Goal: Task Accomplishment & Management: Complete application form

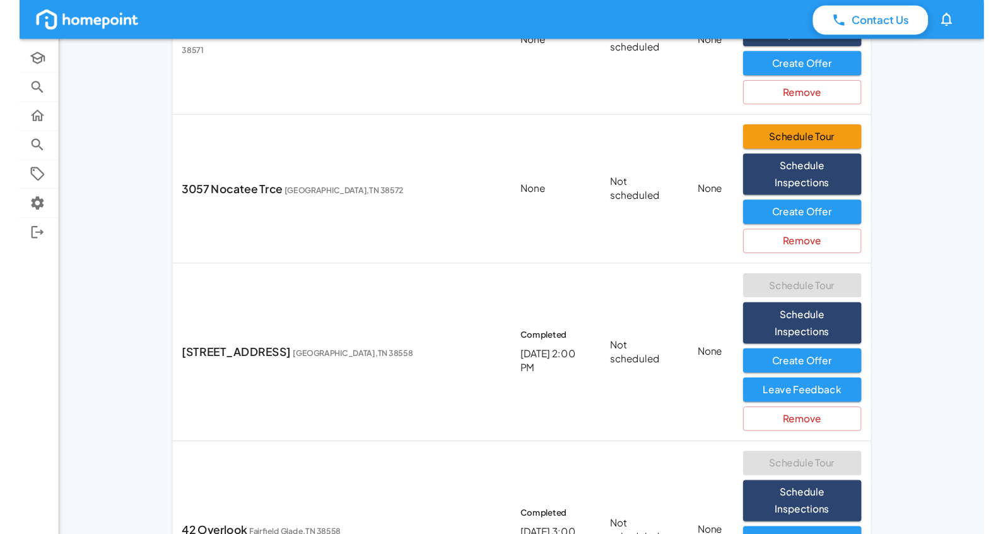
scroll to position [518, 0]
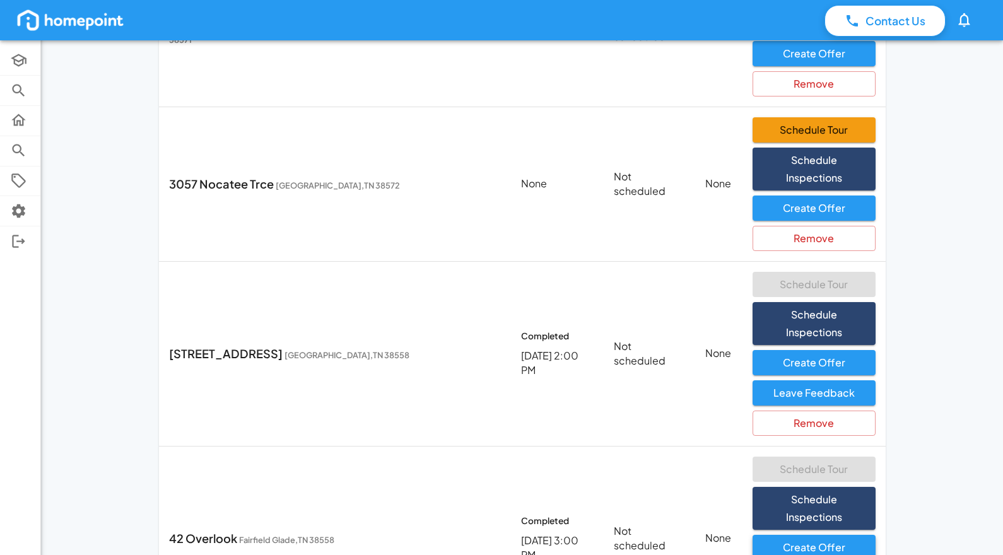
click at [784, 535] on button "Create Offer" at bounding box center [814, 547] width 123 height 25
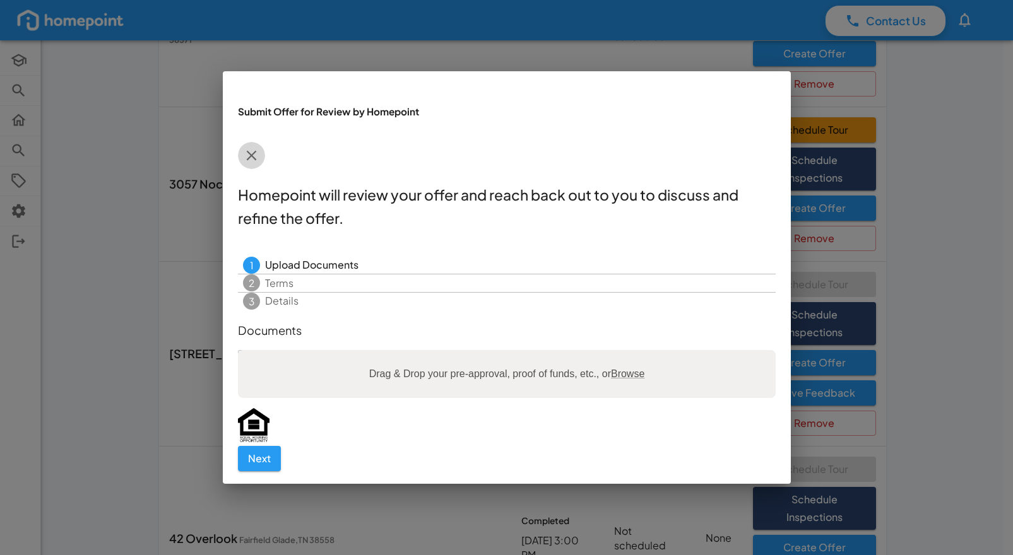
click at [256, 160] on icon "button" at bounding box center [251, 155] width 10 height 10
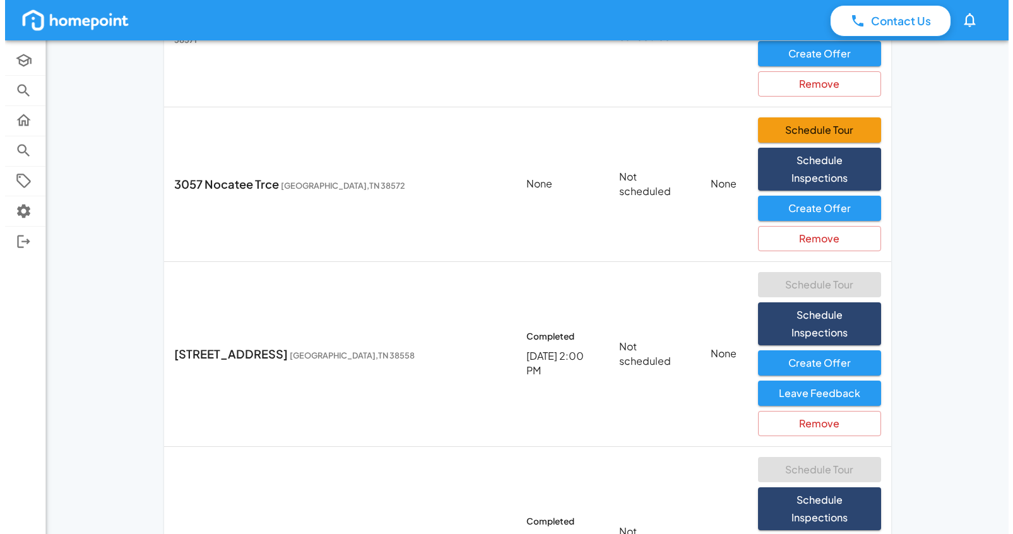
scroll to position [539, 0]
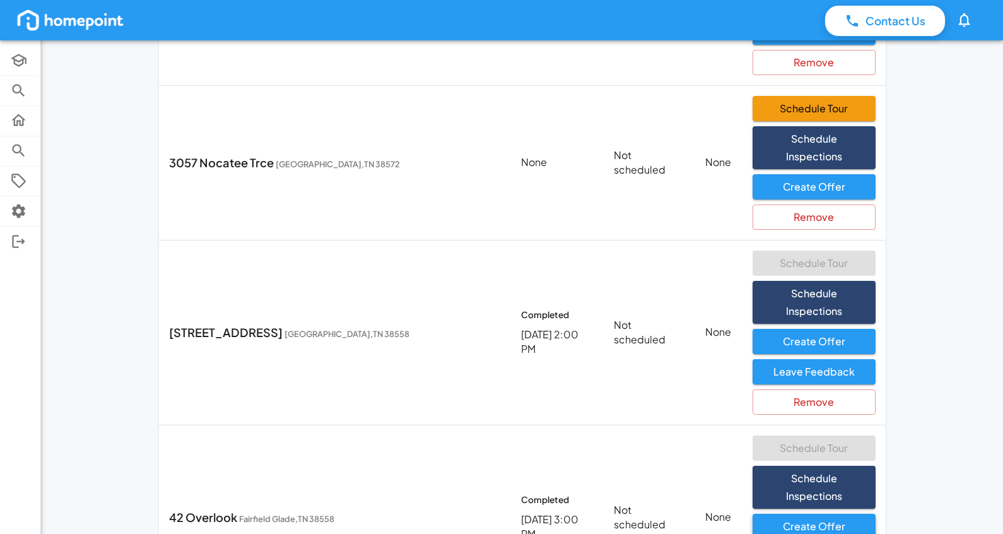
click at [774, 514] on button "Create Offer" at bounding box center [814, 526] width 123 height 25
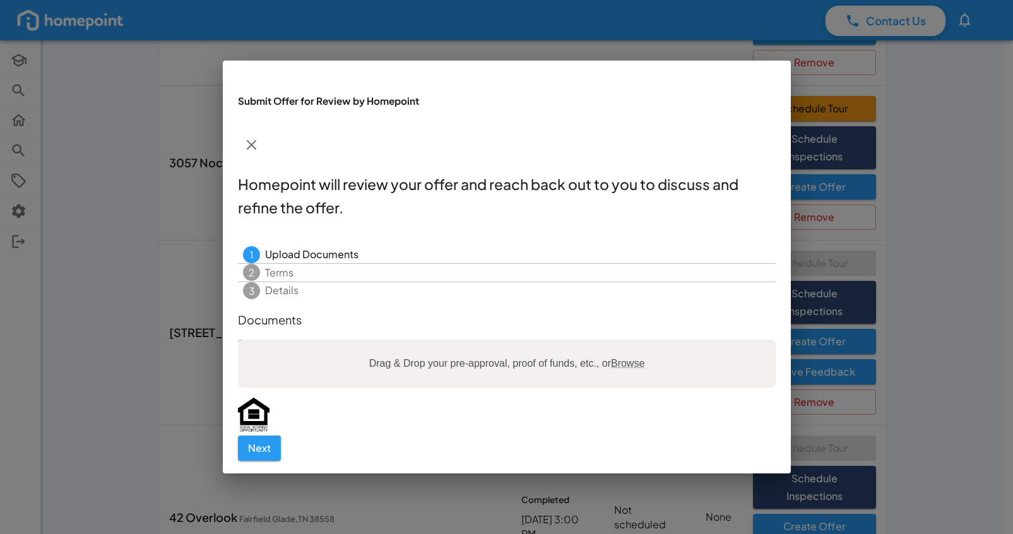
click at [632, 358] on span "Browse" at bounding box center [626, 363] width 33 height 11
click at [632, 339] on input "Drag & Drop your pre-approval, proof of funds, etc., or Browse" at bounding box center [507, 341] width 538 height 4
type input "**********"
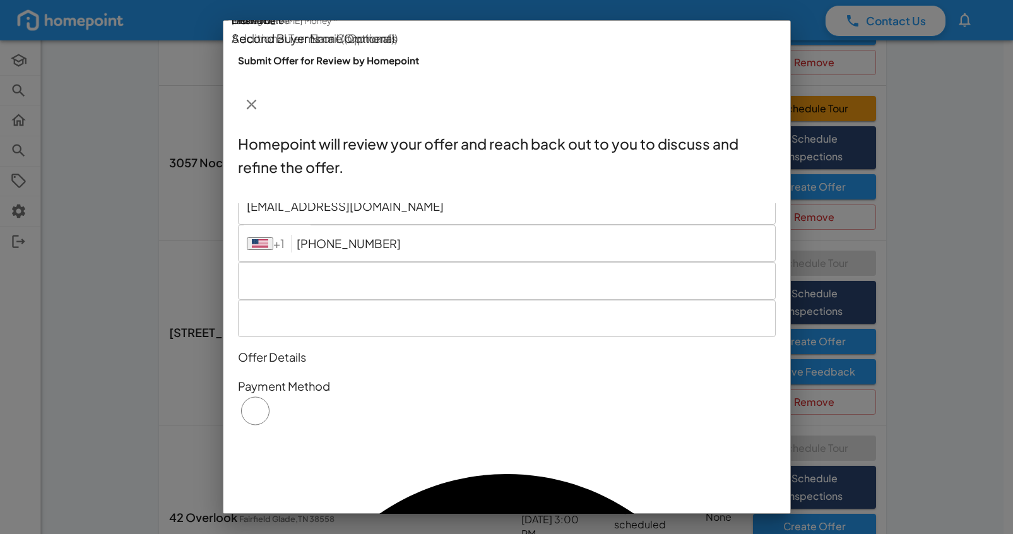
scroll to position [211, 0]
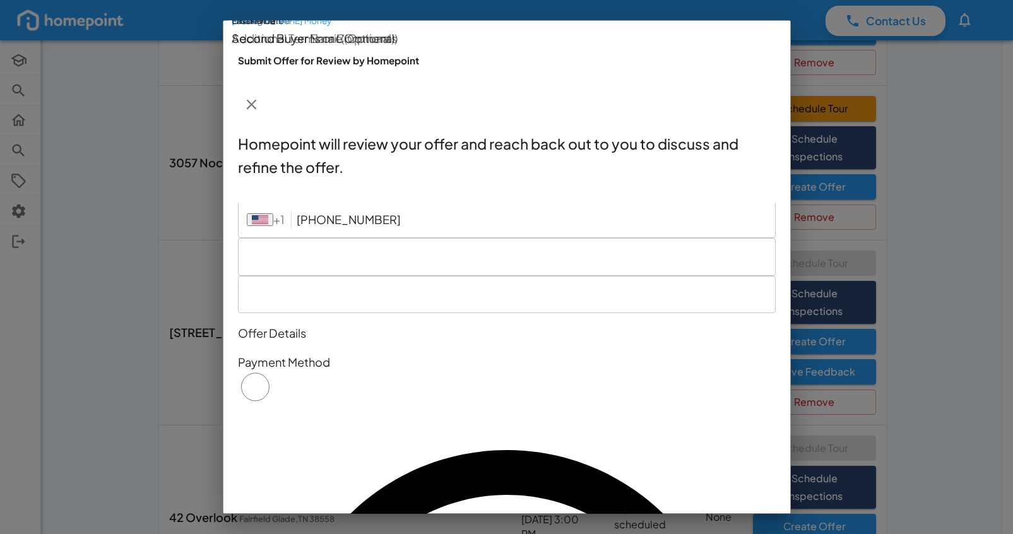
type input "4,000"
click at [517, 289] on icon "Previous month" at bounding box center [515, 291] width 3 height 4
click at [520, 304] on icon "Next month" at bounding box center [516, 308] width 8 height 8
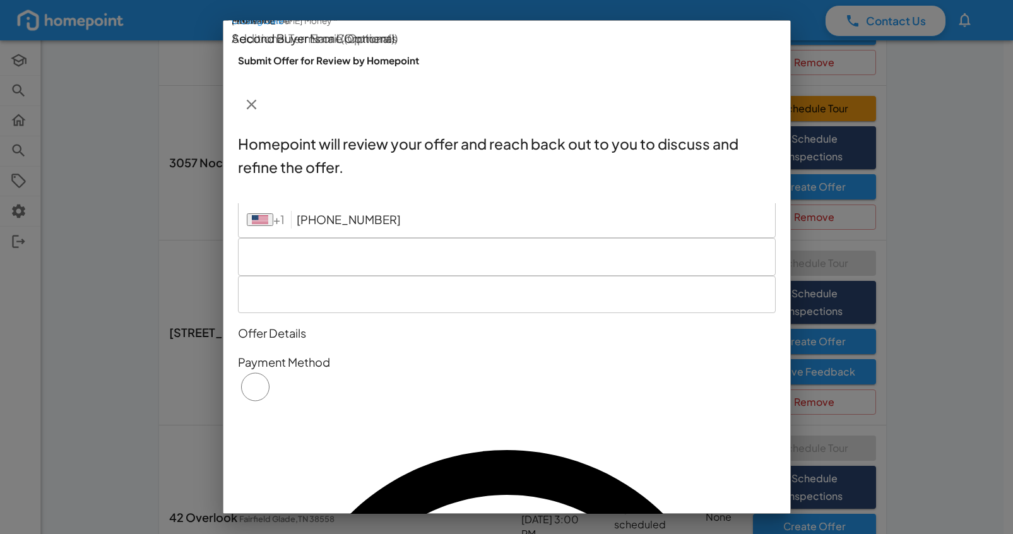
click at [551, 338] on button "3" at bounding box center [543, 344] width 15 height 13
type input "09/03/2025"
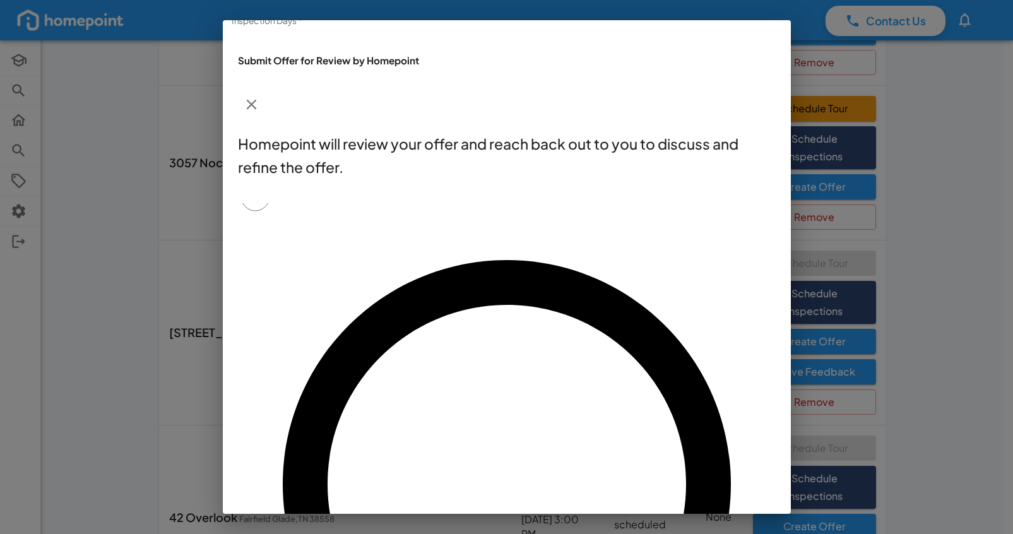
scroll to position [163, 0]
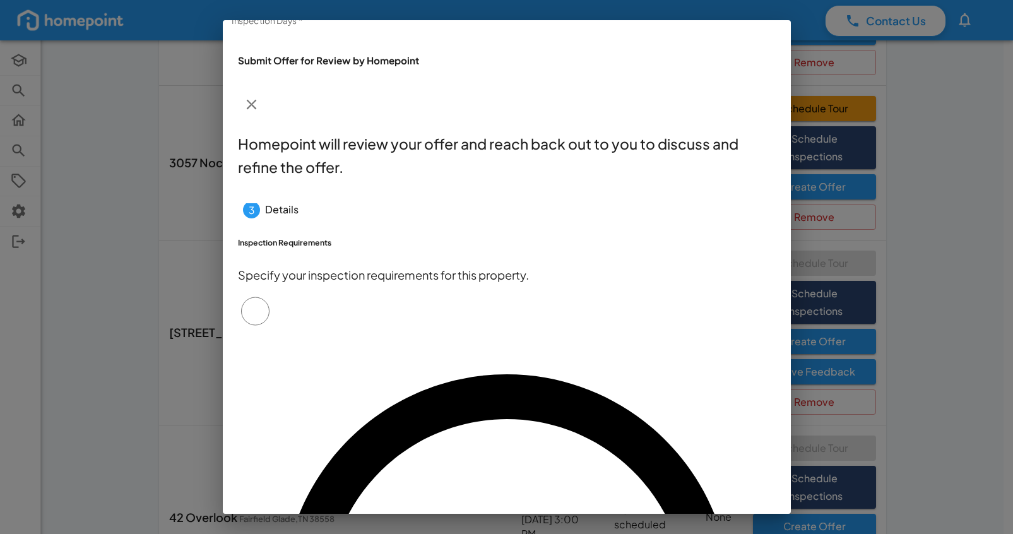
scroll to position [0, 0]
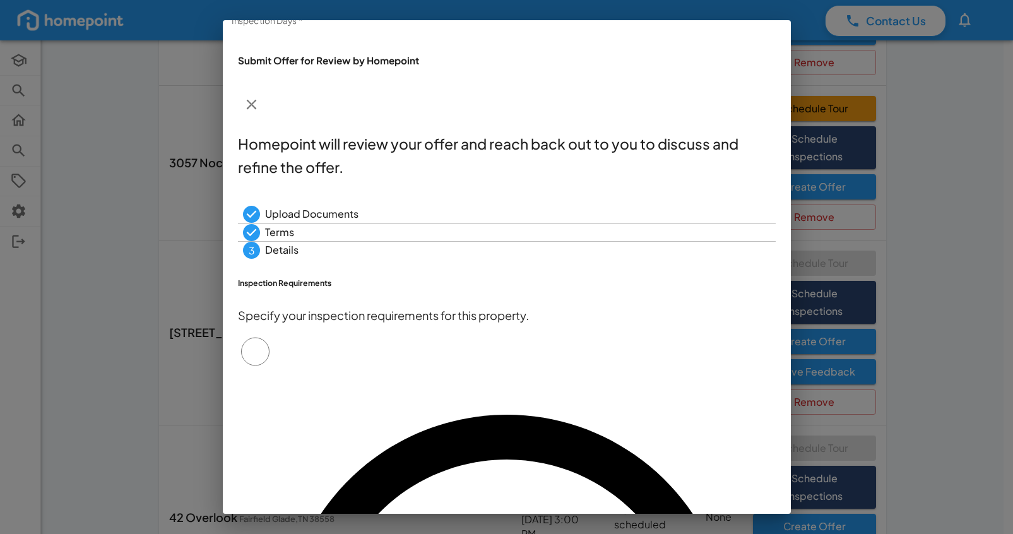
click at [260, 224] on icon at bounding box center [251, 232] width 17 height 17
click at [254, 244] on text "3" at bounding box center [251, 250] width 6 height 12
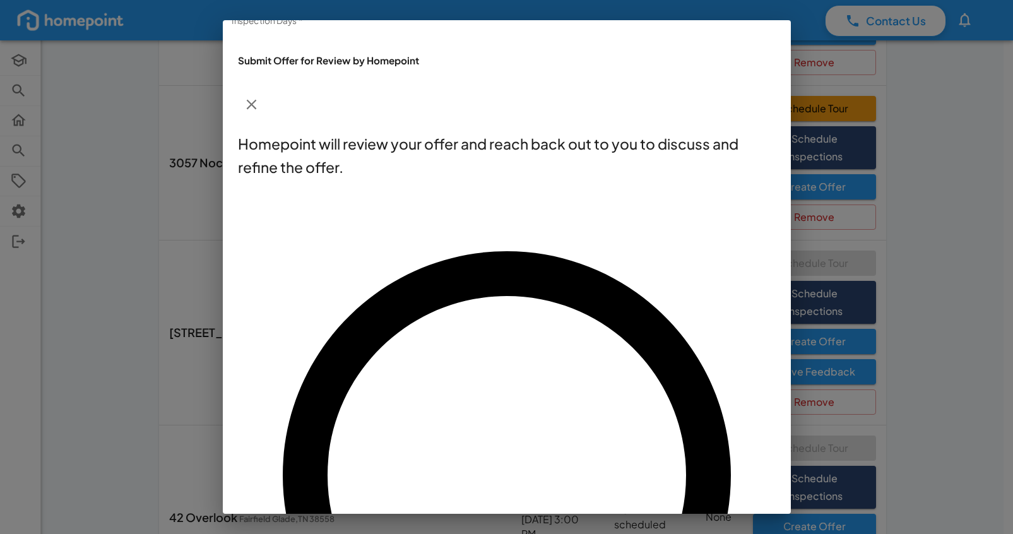
type input "Terrence"
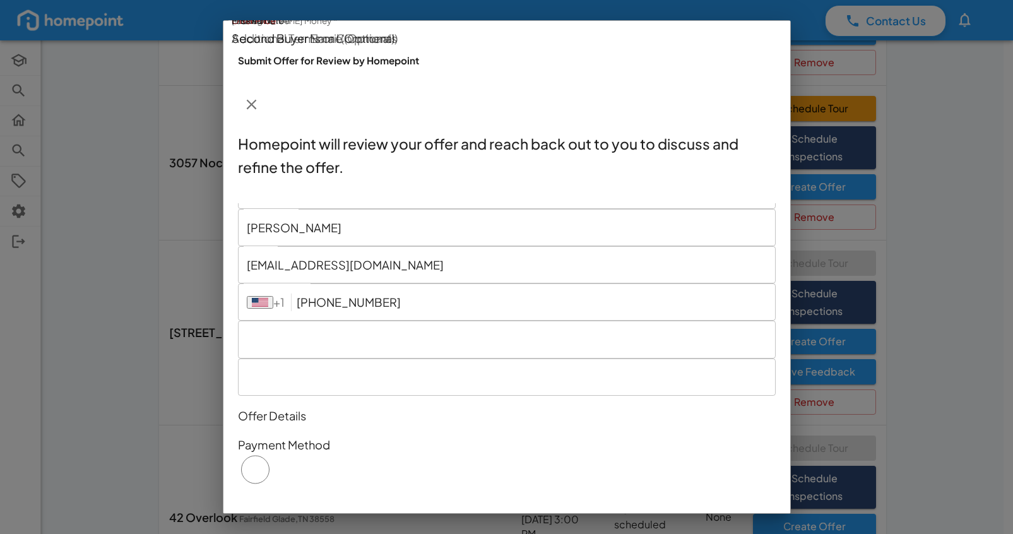
scroll to position [129, 0]
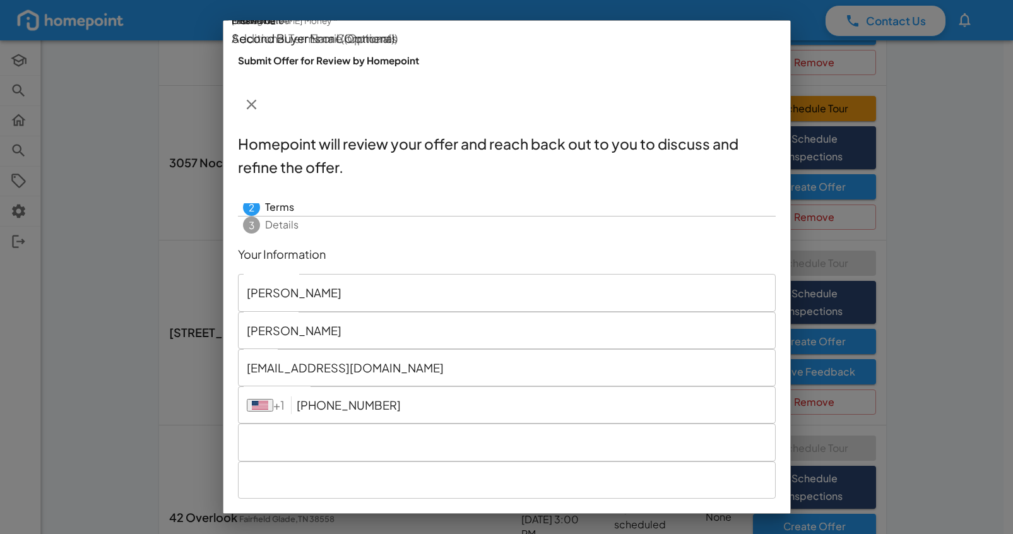
scroll to position [0, 0]
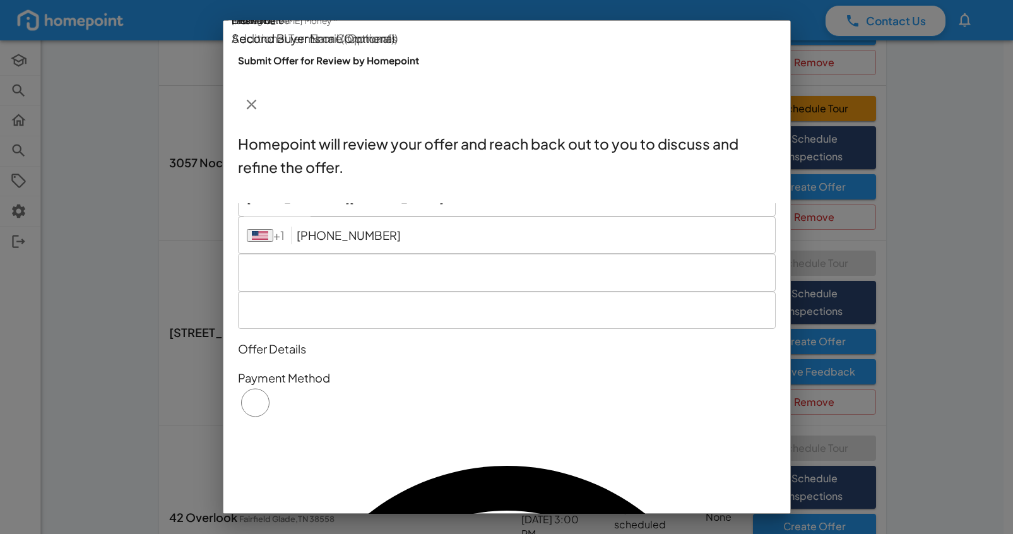
scroll to position [211, 0]
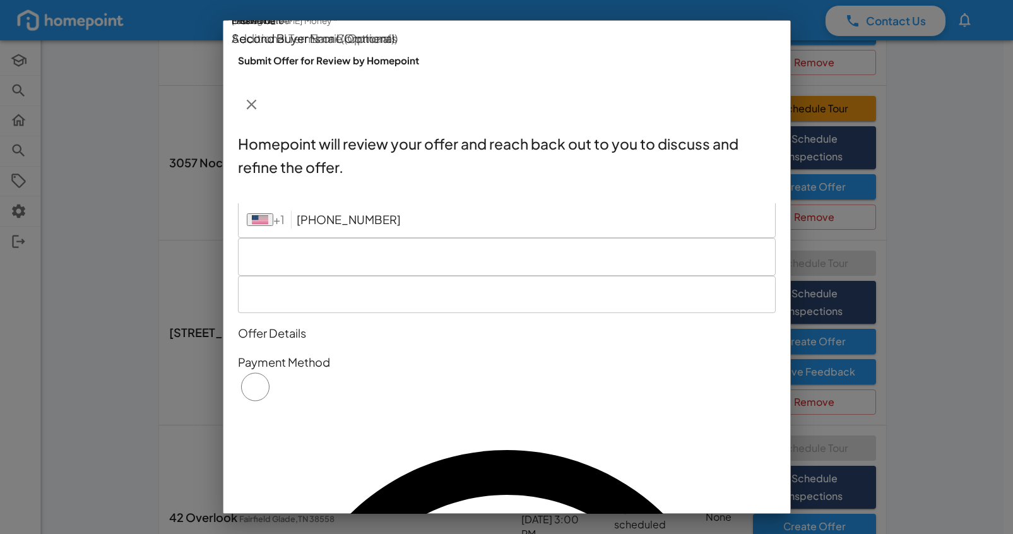
type input "385,000"
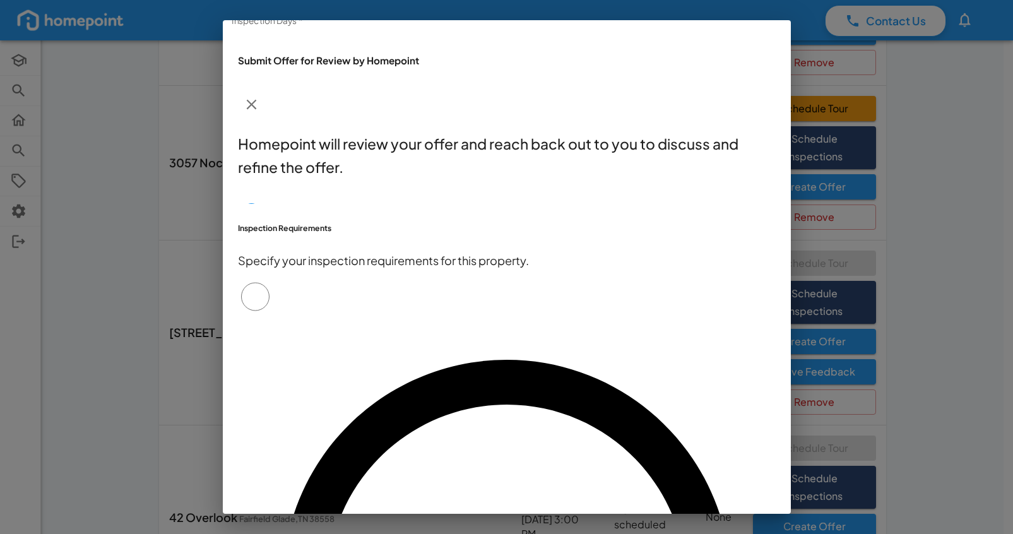
scroll to position [163, 0]
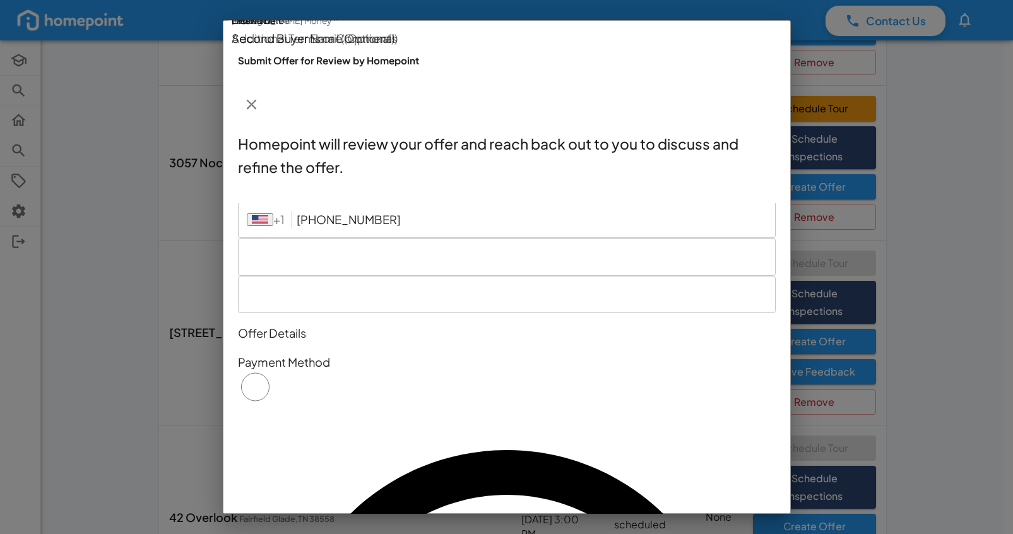
scroll to position [0, 0]
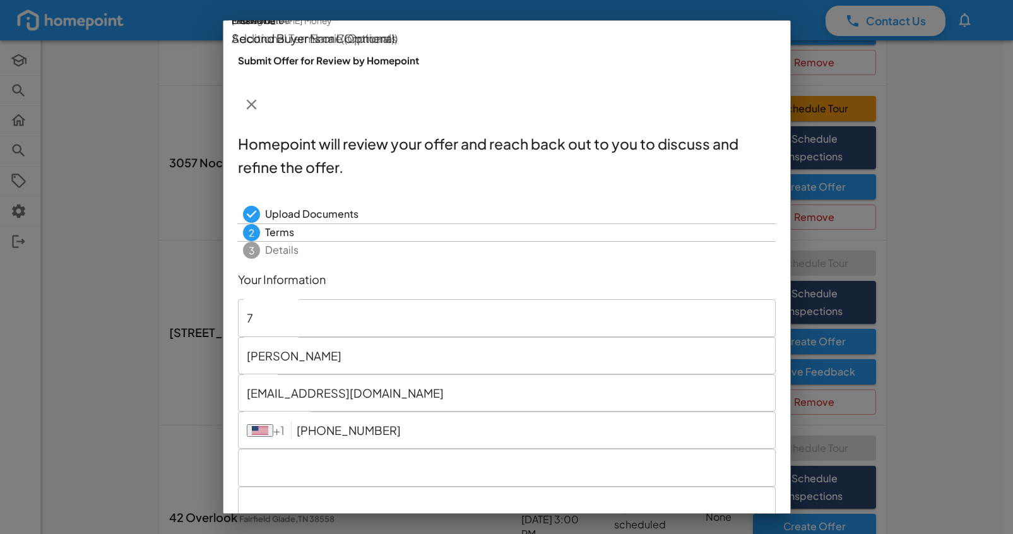
click at [357, 299] on input "Terrence" at bounding box center [507, 317] width 538 height 37
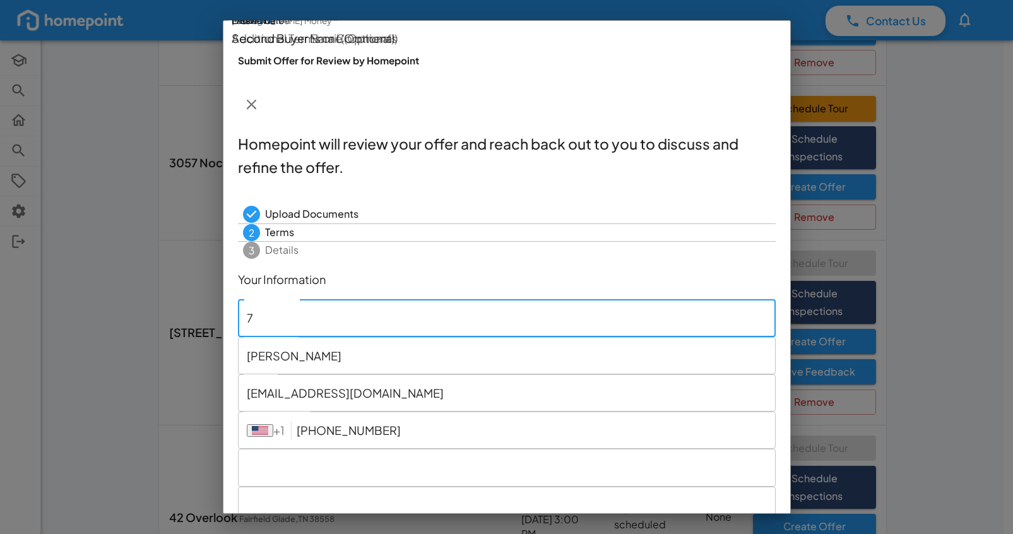
click at [579, 337] on input "Adams" at bounding box center [507, 355] width 538 height 37
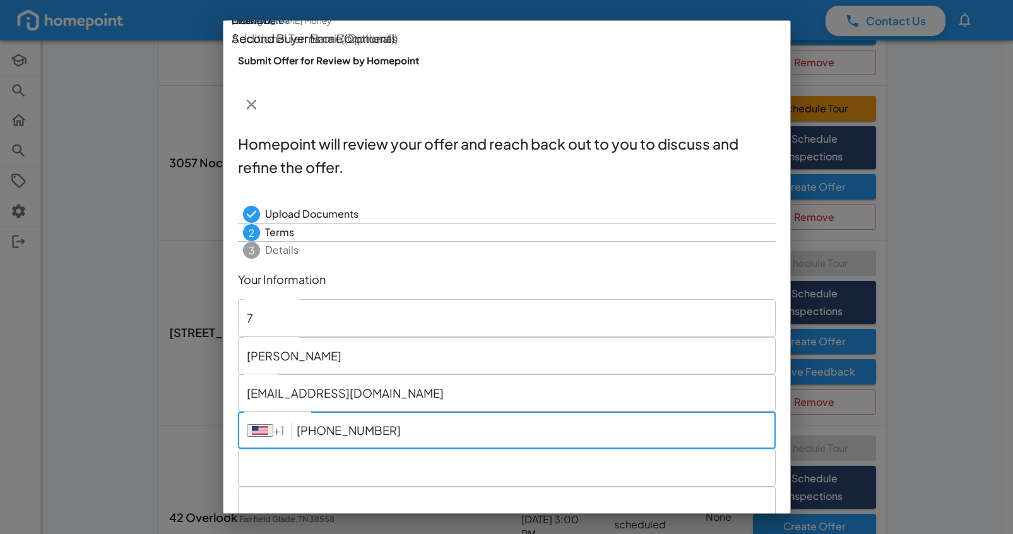
click at [711, 411] on input "931 335 2247" at bounding box center [536, 429] width 479 height 37
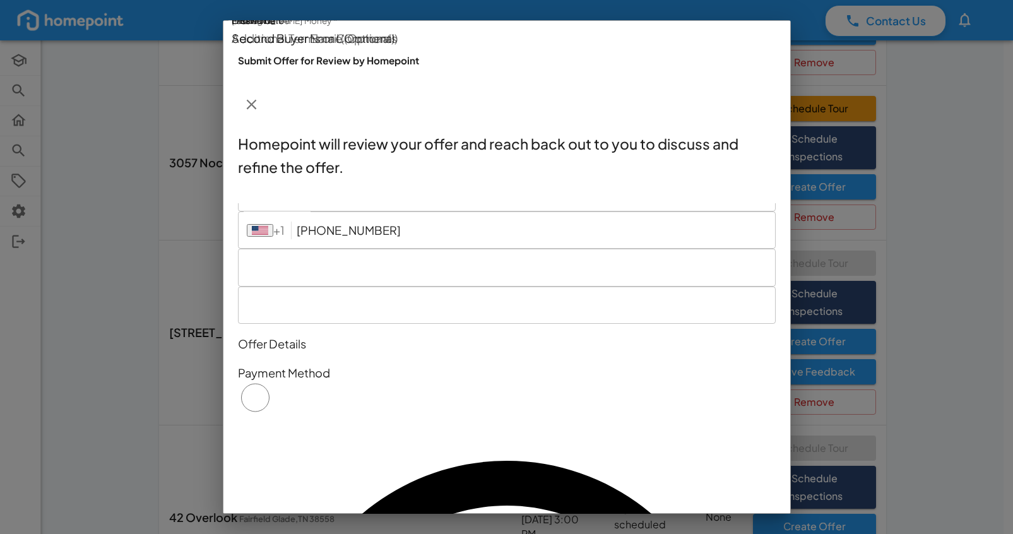
scroll to position [211, 0]
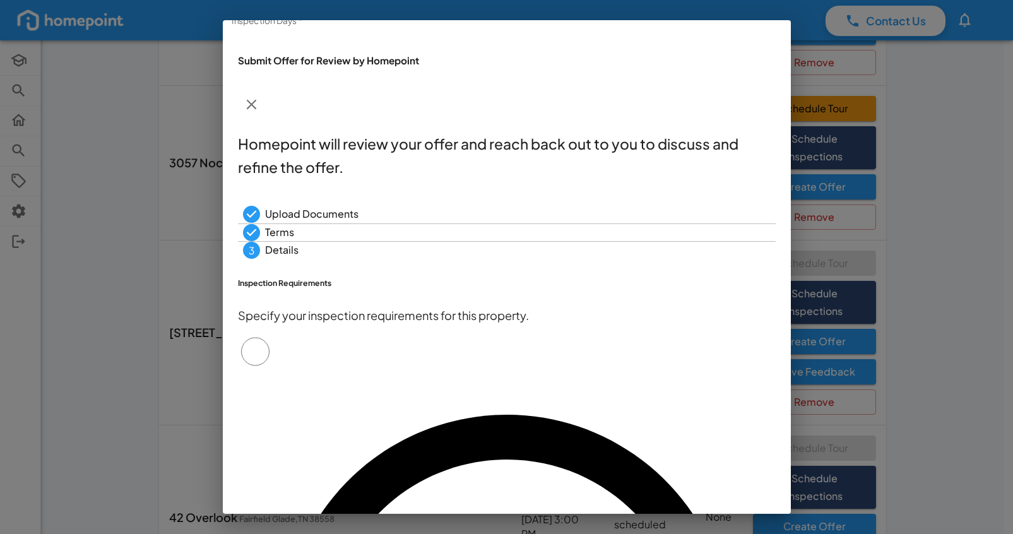
scroll to position [163, 0]
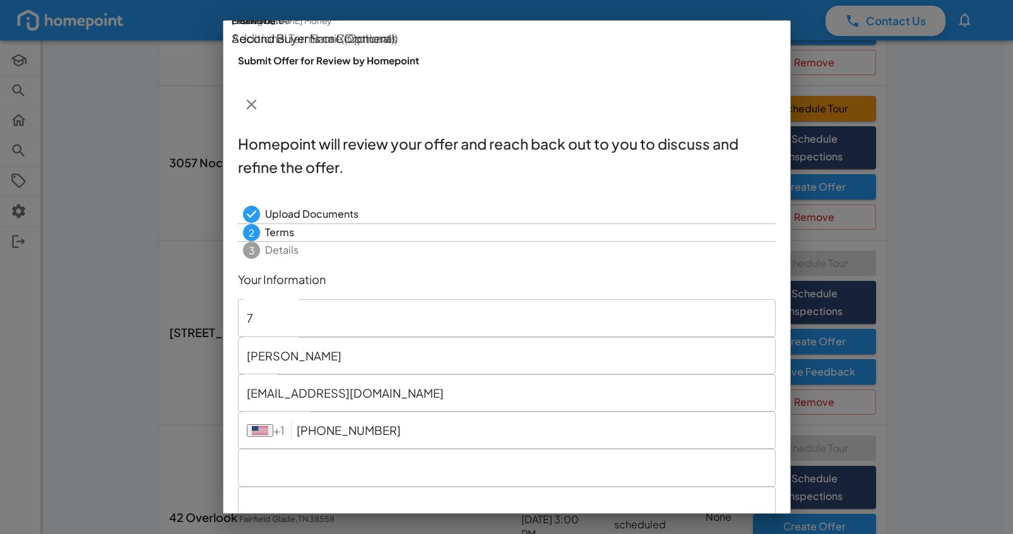
click at [441, 299] on input "Terrence" at bounding box center [507, 317] width 538 height 37
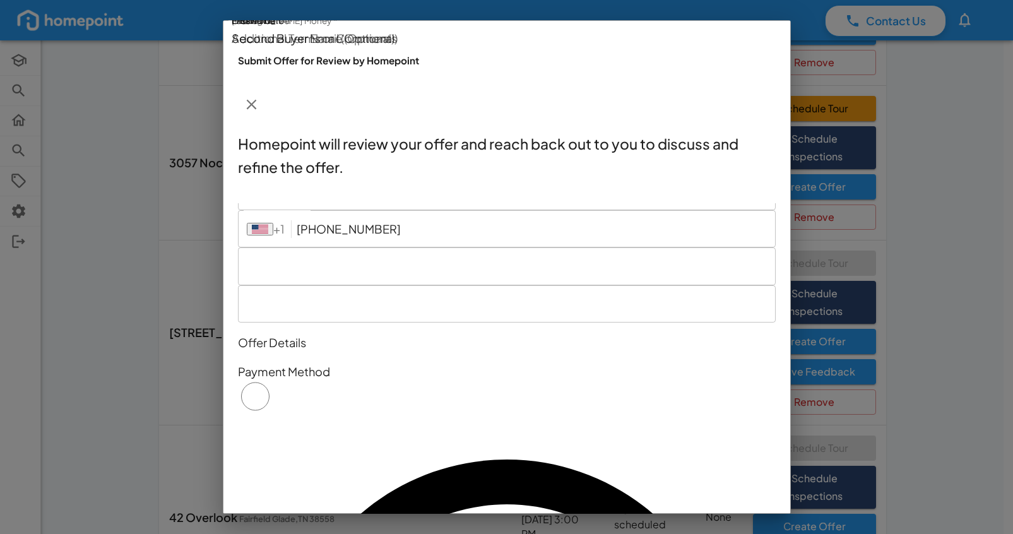
scroll to position [211, 0]
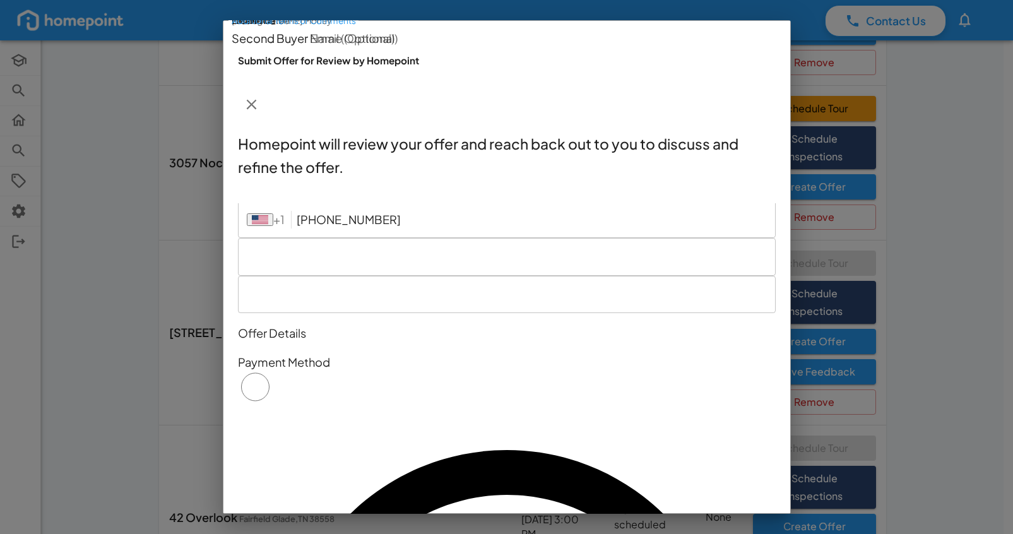
type input "7"
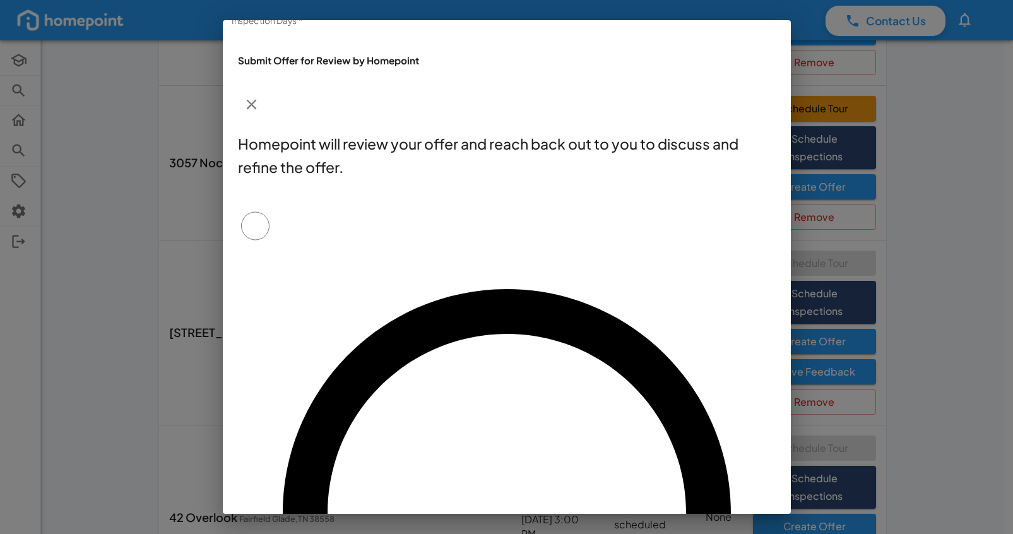
scroll to position [163, 0]
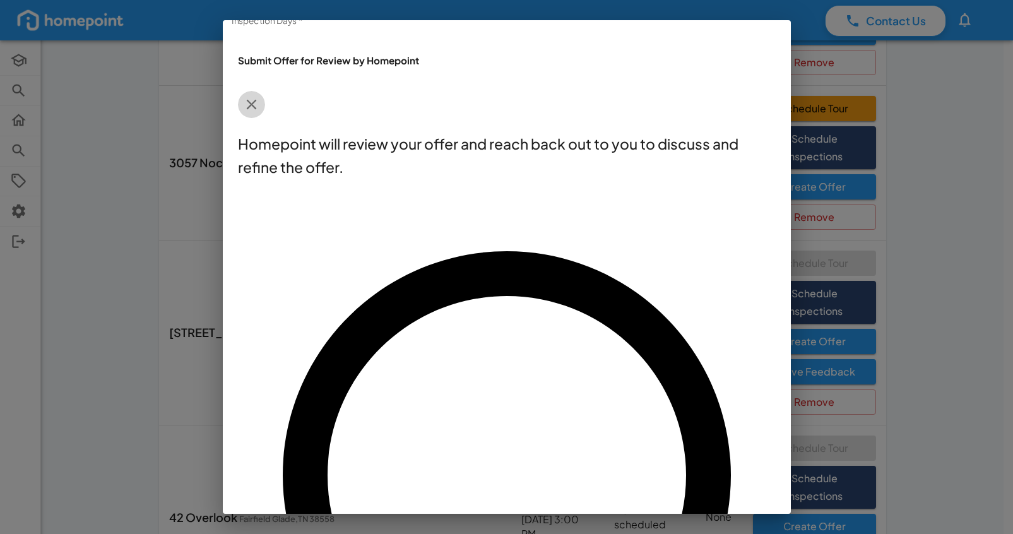
click at [260, 96] on icon "button" at bounding box center [251, 104] width 17 height 17
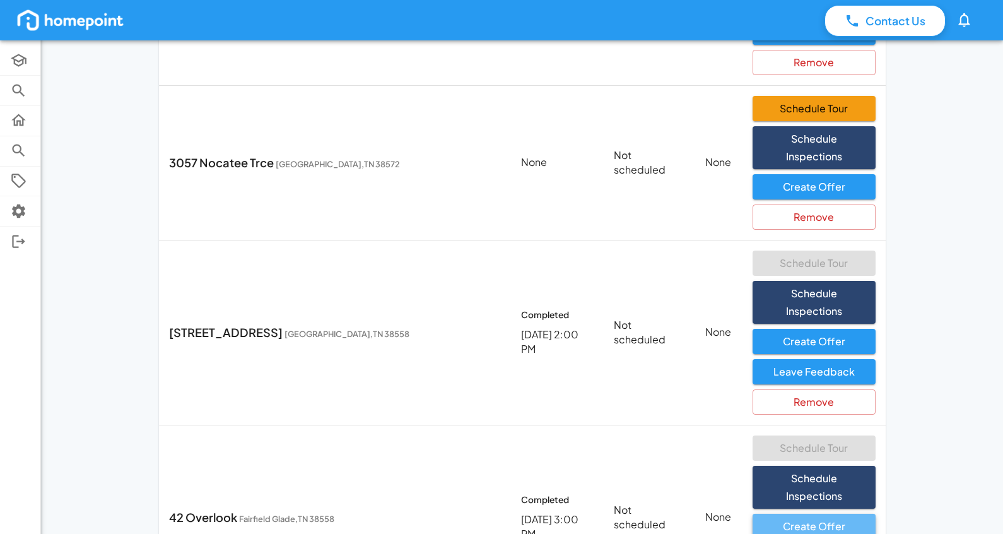
click at [786, 514] on button "Create Offer" at bounding box center [814, 526] width 123 height 25
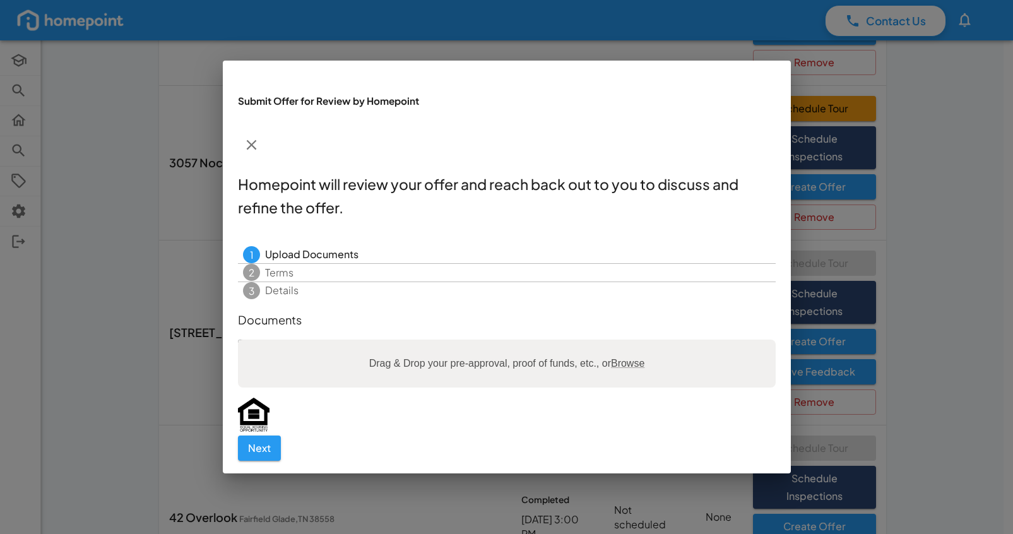
click at [634, 358] on span "Browse" at bounding box center [626, 363] width 33 height 11
click at [634, 339] on input "Drag & Drop your pre-approval, proof of funds, etc., or Browse" at bounding box center [507, 341] width 538 height 4
type input "**********"
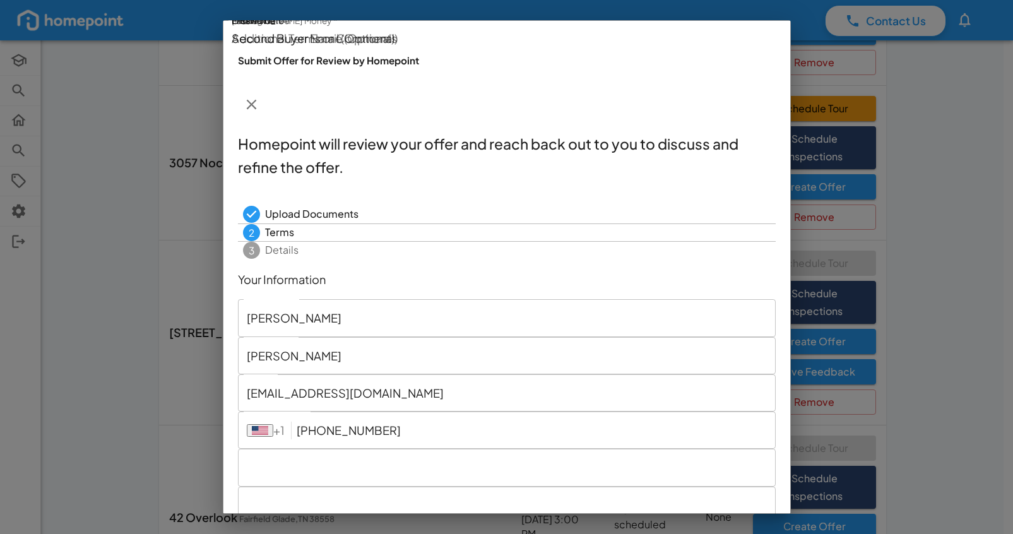
type input "385,000"
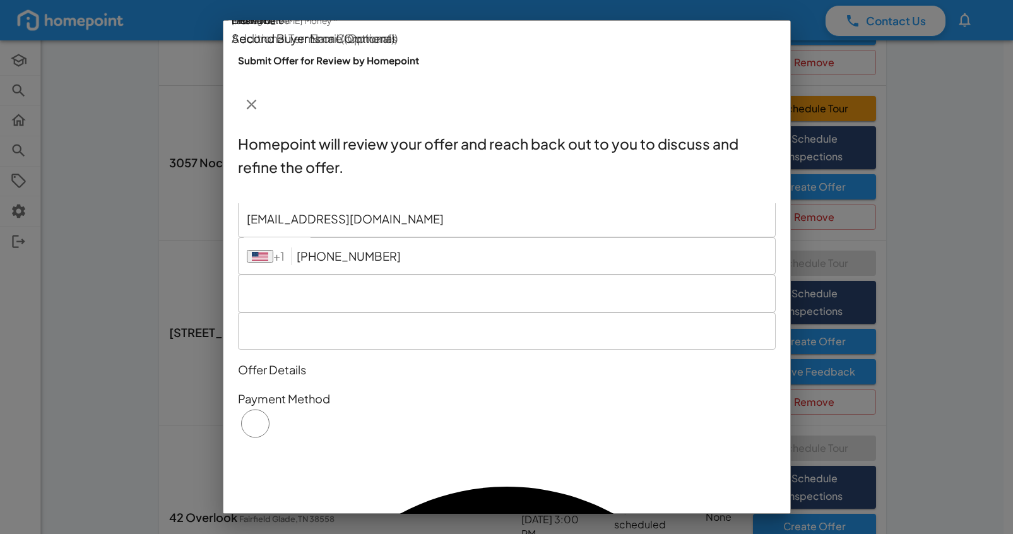
scroll to position [174, 0]
type input "4,000"
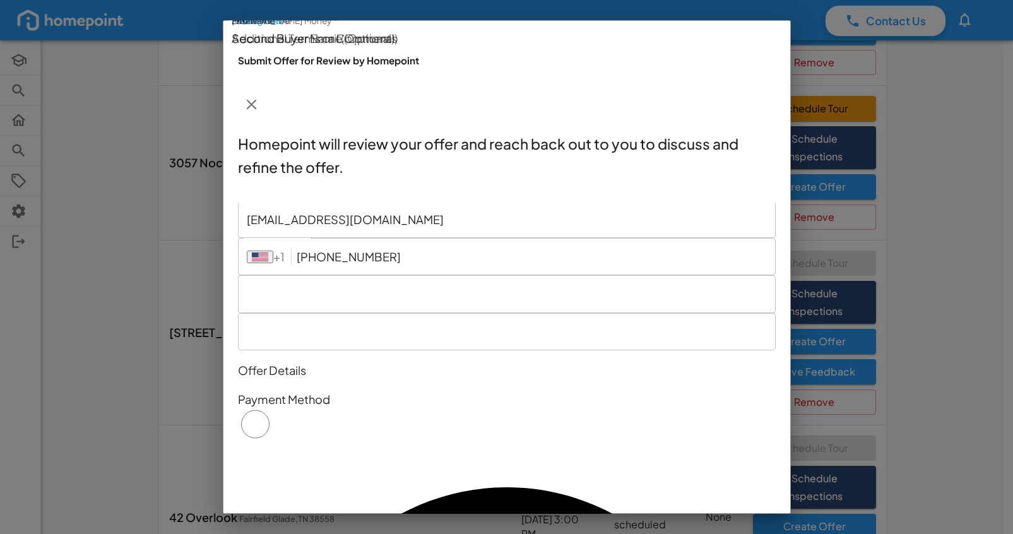
click at [551, 375] on button "3" at bounding box center [543, 381] width 15 height 13
type input "09/03/2025"
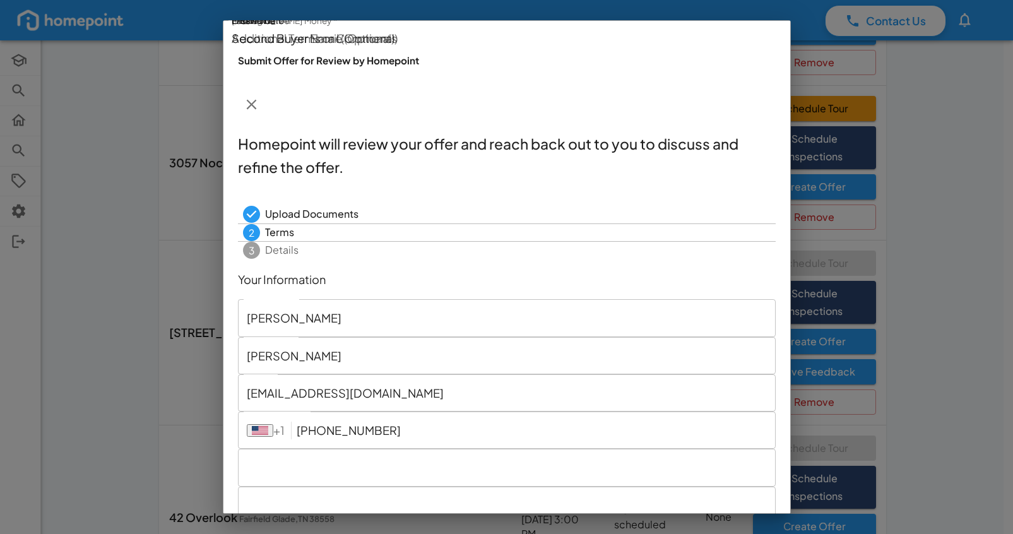
scroll to position [211, 0]
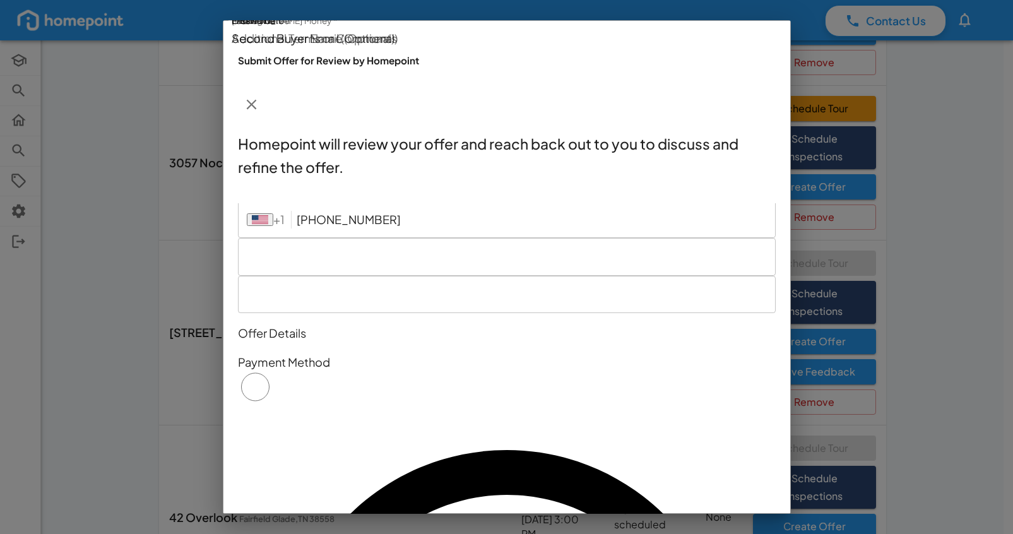
type input "7"
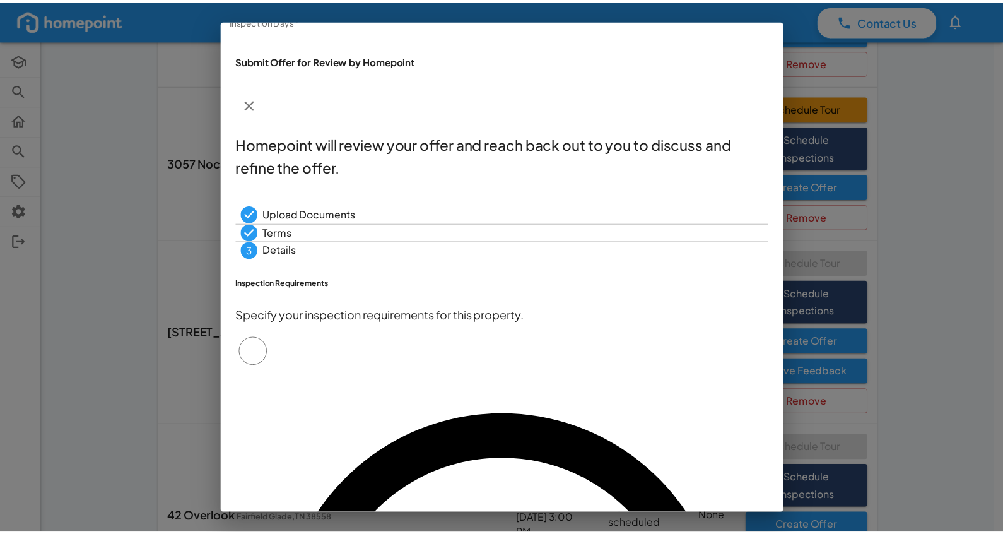
scroll to position [163, 0]
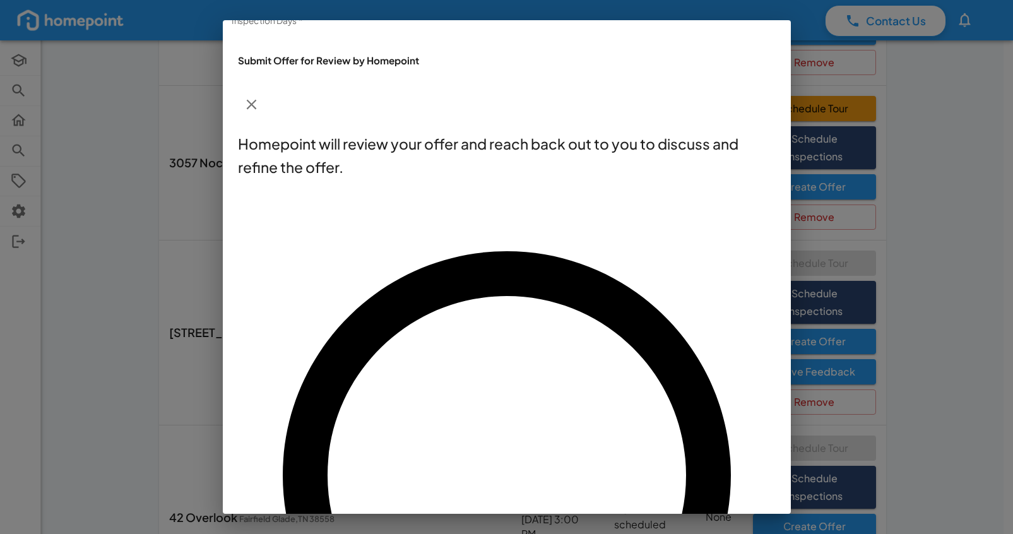
click at [256, 100] on icon "button" at bounding box center [251, 105] width 10 height 10
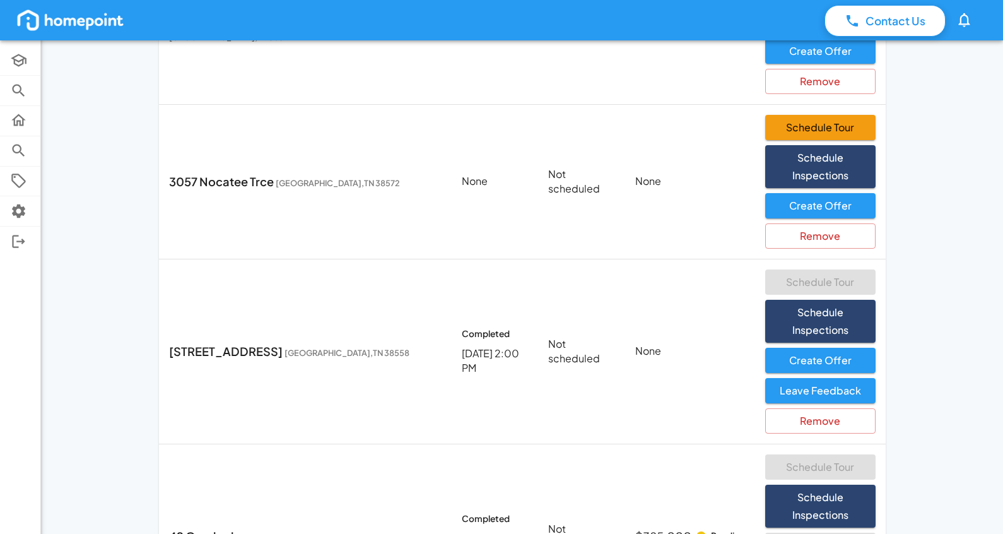
scroll to position [539, 0]
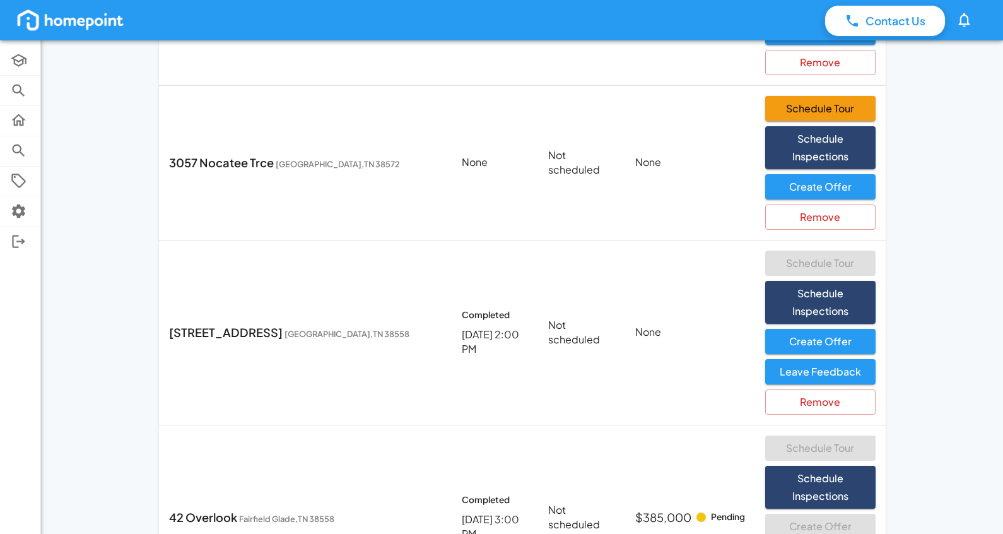
click at [933, 125] on div "Contact Us 0 Academy Browse Properties Selling Buying Offers Settings Log Out I…" at bounding box center [501, 51] width 1003 height 1180
